Goal: Task Accomplishment & Management: Complete application form

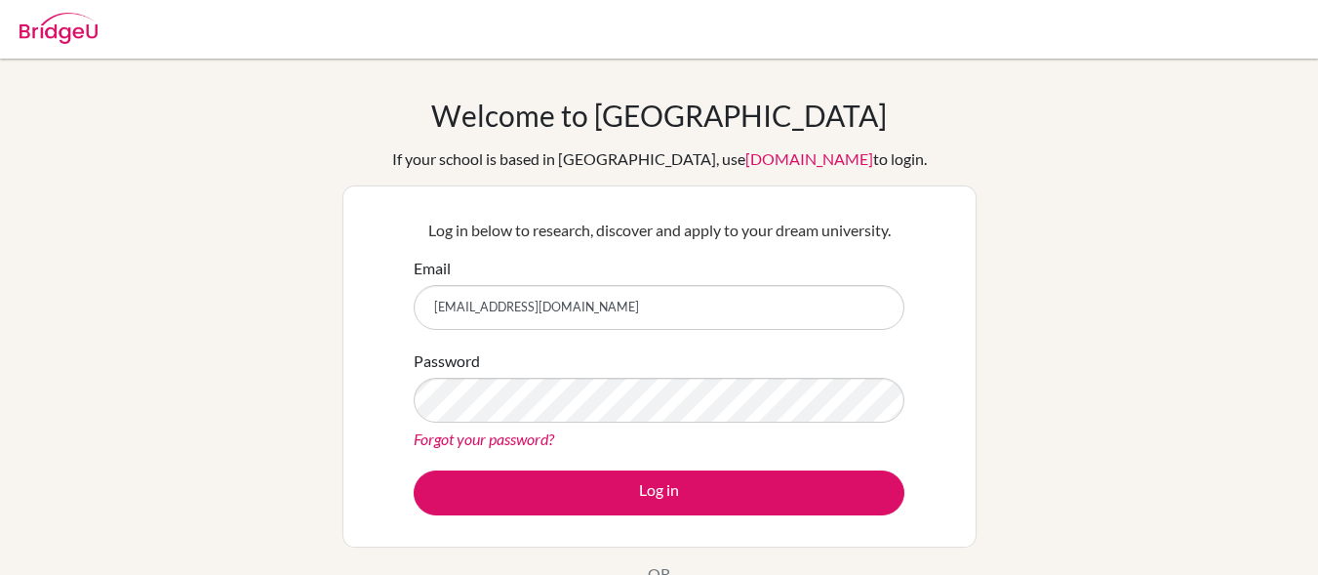
type input "santiagosanchez@elcamino.edu.mx"
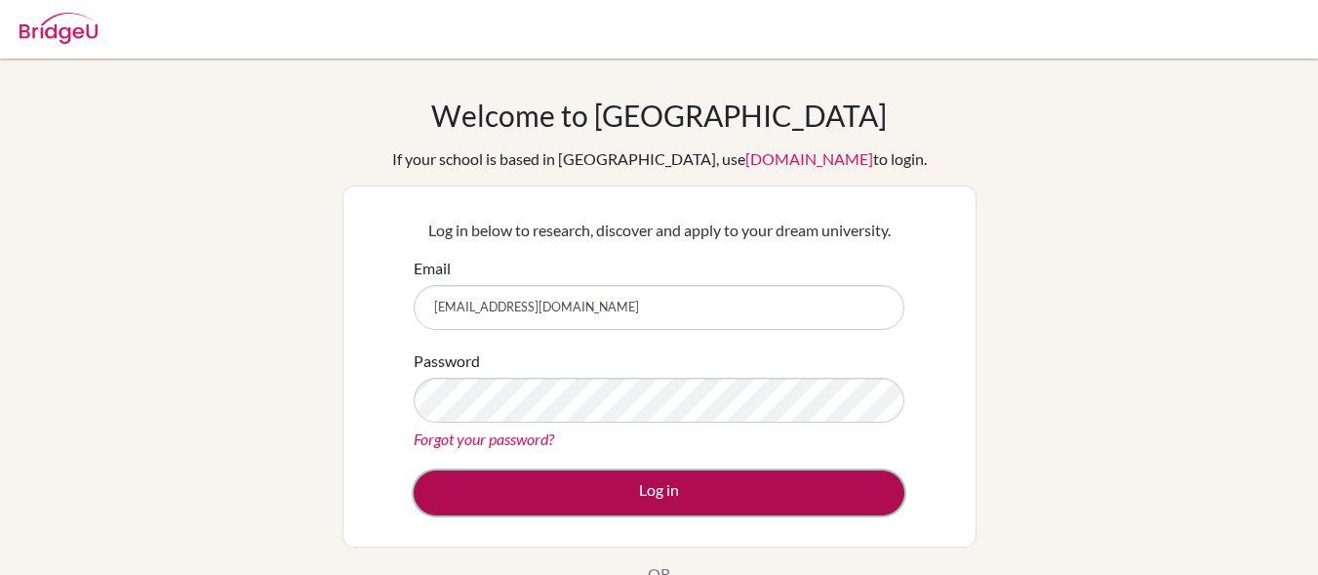
click at [635, 490] on button "Log in" at bounding box center [659, 492] width 491 height 45
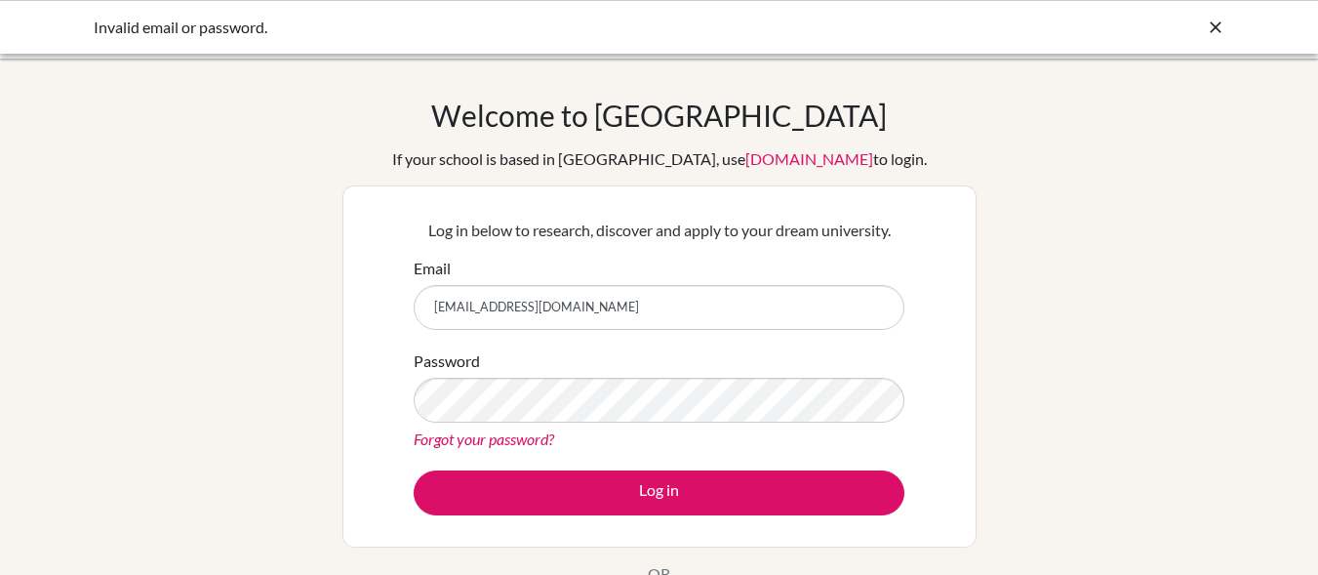
click at [1218, 33] on icon at bounding box center [1216, 28] width 20 height 20
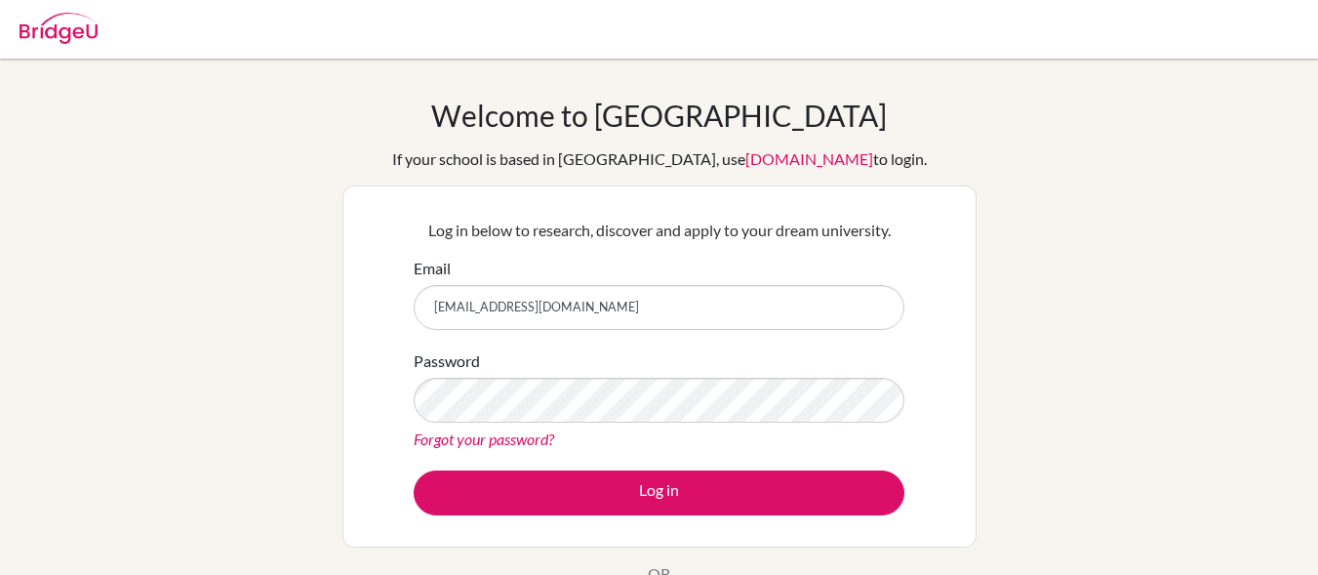
click at [44, 43] on img at bounding box center [59, 28] width 78 height 31
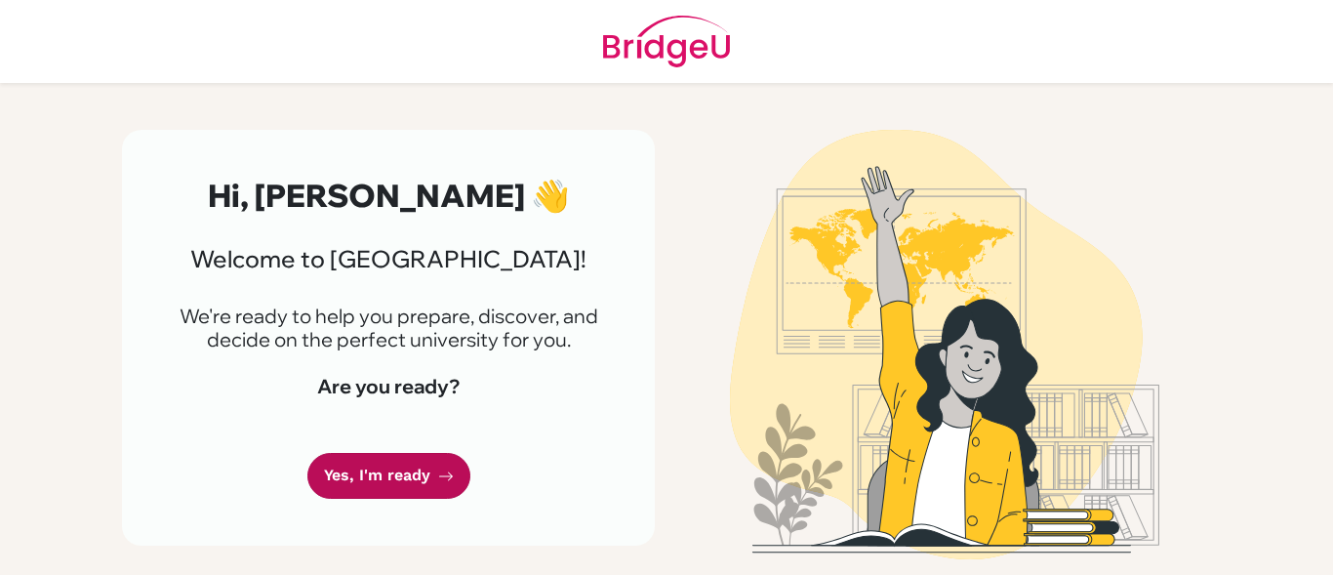
click at [419, 470] on link "Yes, I'm ready" at bounding box center [388, 476] width 163 height 46
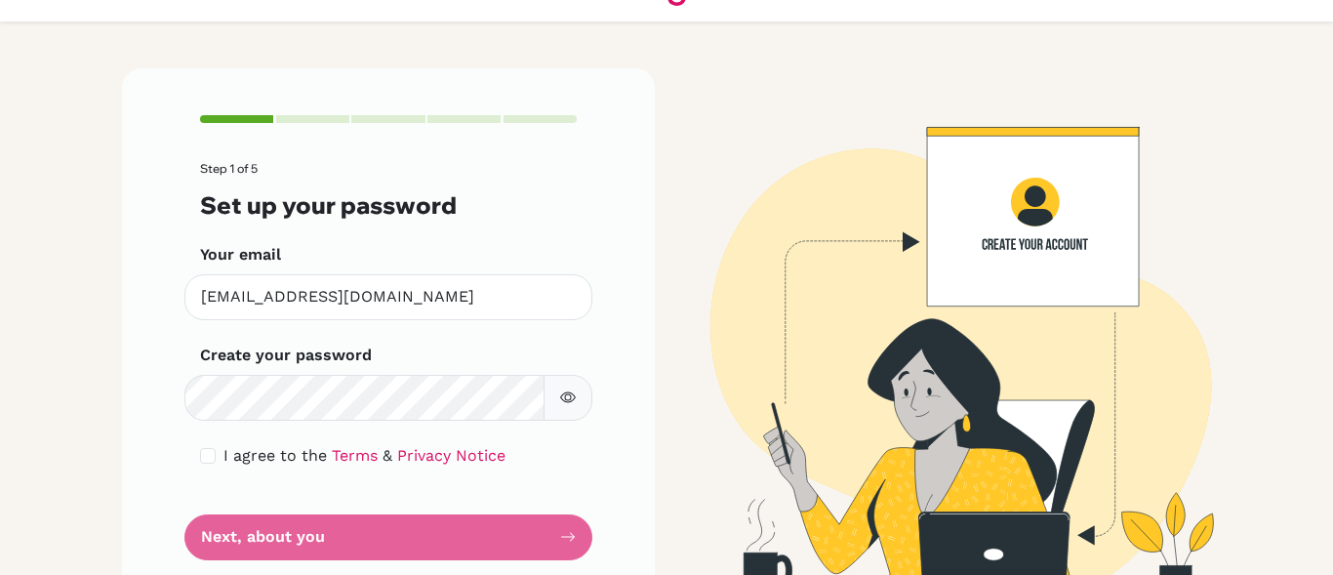
scroll to position [109, 0]
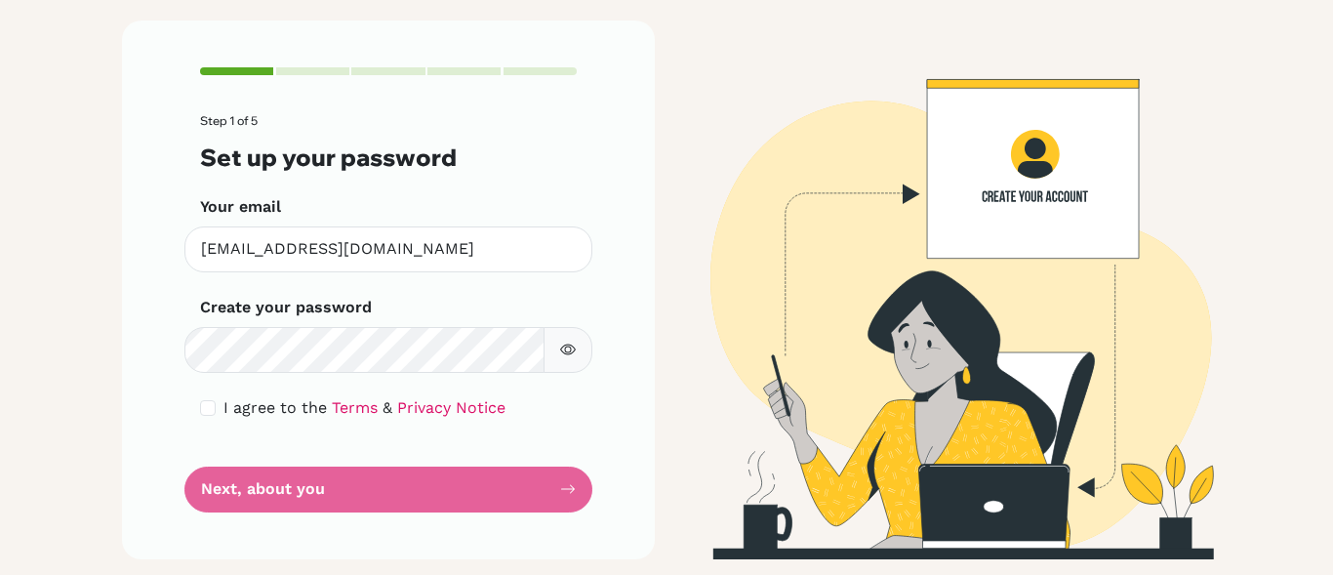
click at [404, 489] on form "Step 1 of 5 Set up your password Your email [EMAIL_ADDRESS][DOMAIN_NAME] Invali…" at bounding box center [388, 312] width 377 height 397
click at [201, 489] on form "Step 1 of 5 Set up your password Your email [EMAIL_ADDRESS][DOMAIN_NAME] Invali…" at bounding box center [388, 312] width 377 height 397
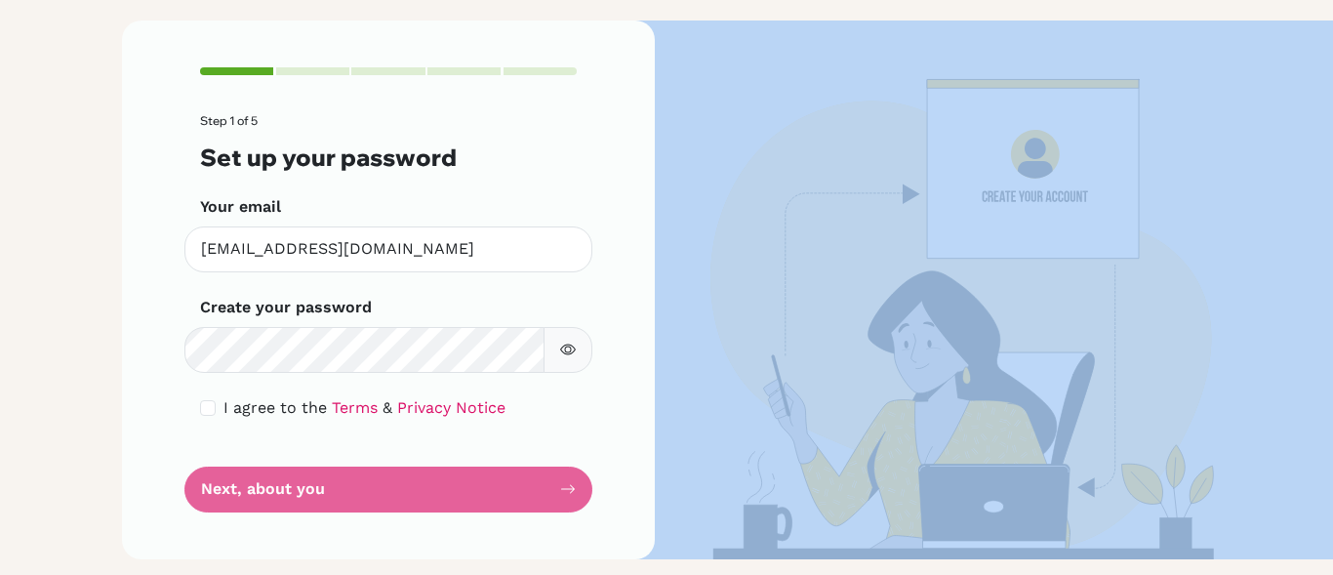
click at [201, 489] on form "Step 1 of 5 Set up your password Your email [EMAIL_ADDRESS][DOMAIN_NAME] Invali…" at bounding box center [388, 312] width 377 height 397
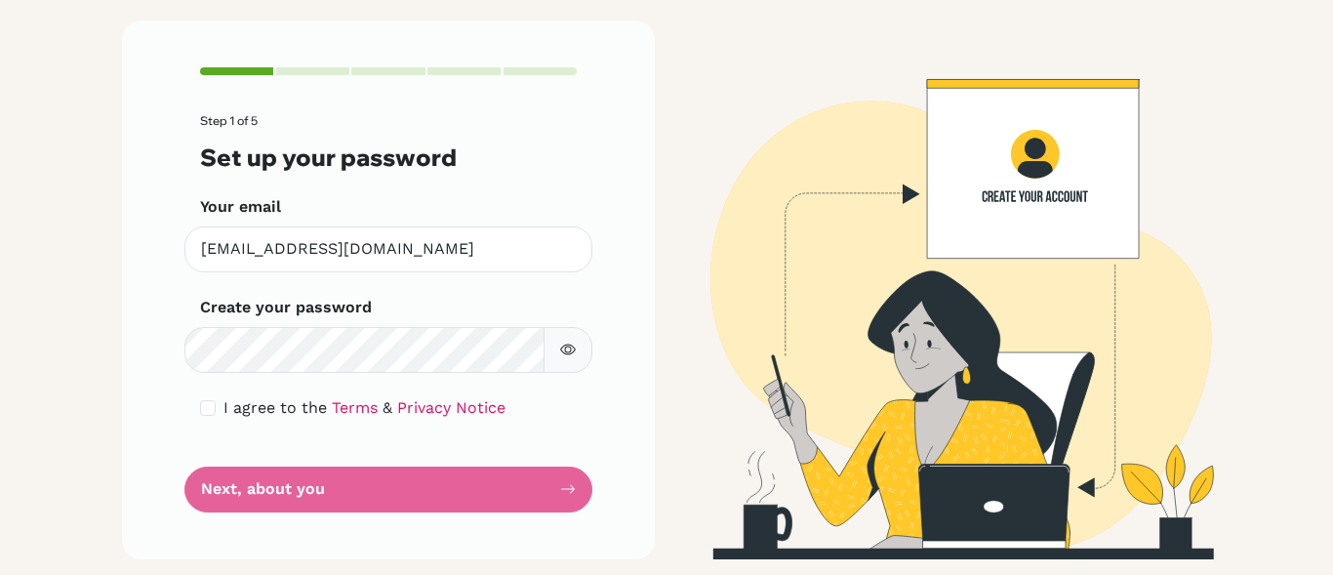
click at [622, 422] on div "Step 1 of 5 Set up your password Your email [EMAIL_ADDRESS][DOMAIN_NAME] Invali…" at bounding box center [388, 289] width 533 height 538
click at [567, 345] on icon "button" at bounding box center [568, 349] width 16 height 16
click at [204, 406] on input "checkbox" at bounding box center [208, 408] width 16 height 16
checkbox input "true"
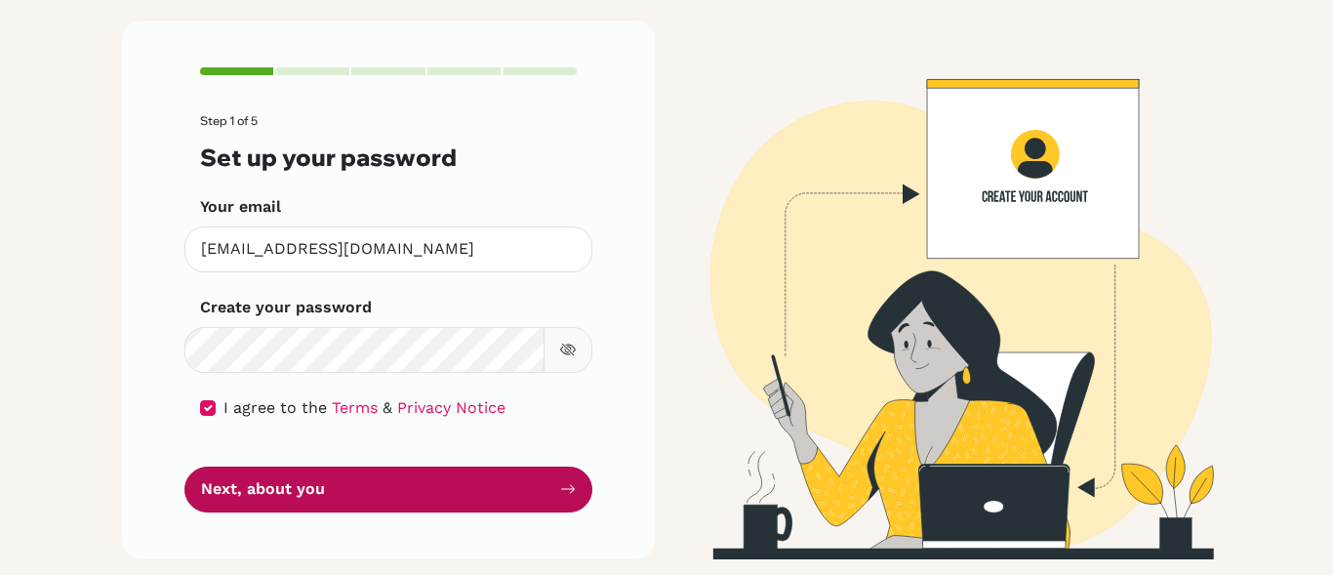
click at [238, 495] on button "Next, about you" at bounding box center [388, 489] width 408 height 46
